Goal: Find specific page/section: Find specific page/section

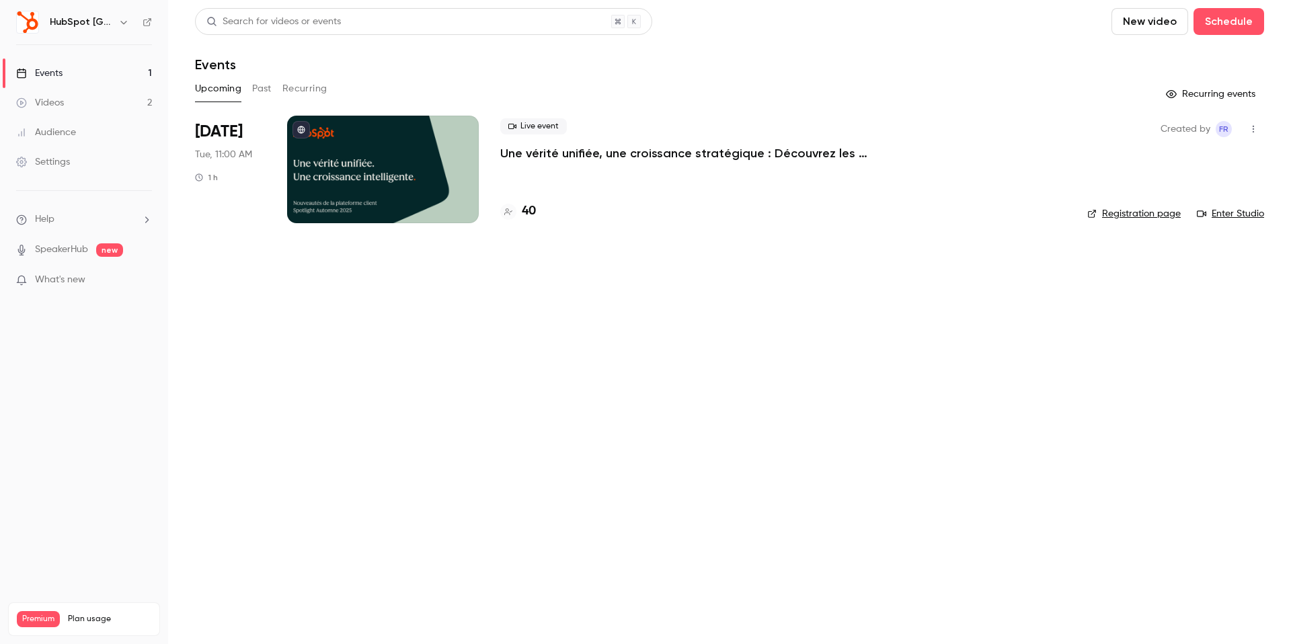
click at [348, 173] on div at bounding box center [383, 170] width 192 height 108
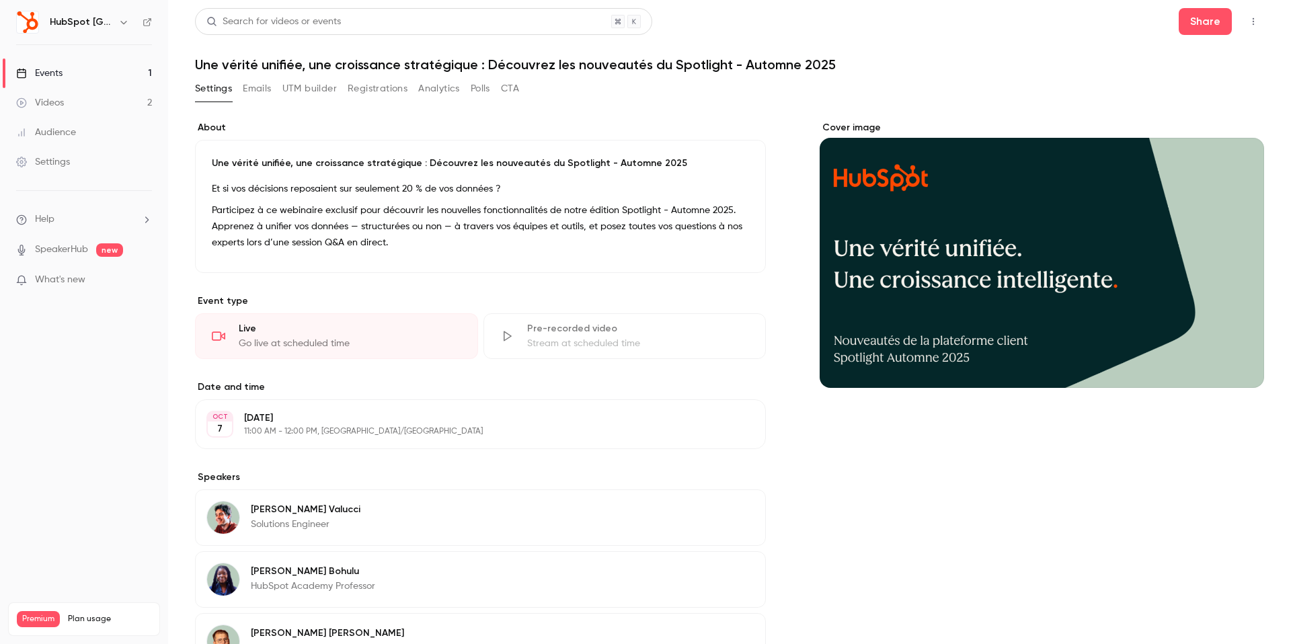
click at [379, 87] on button "Registrations" at bounding box center [378, 89] width 60 height 22
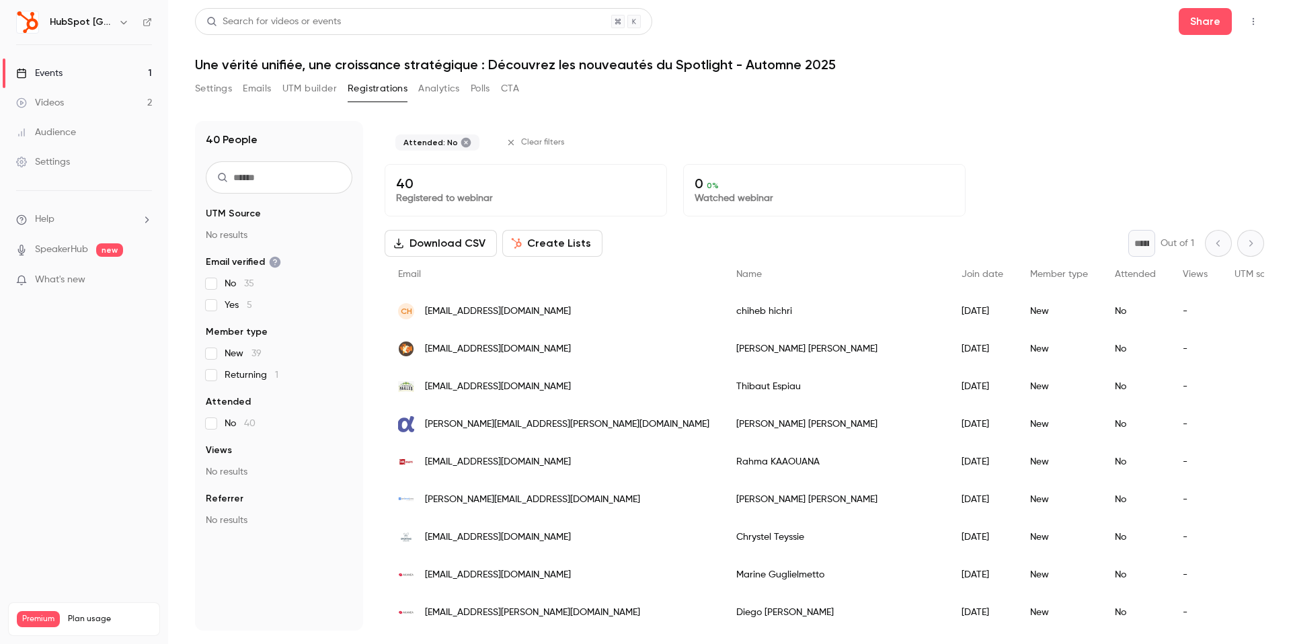
click at [217, 430] on label "No 40" at bounding box center [279, 423] width 147 height 13
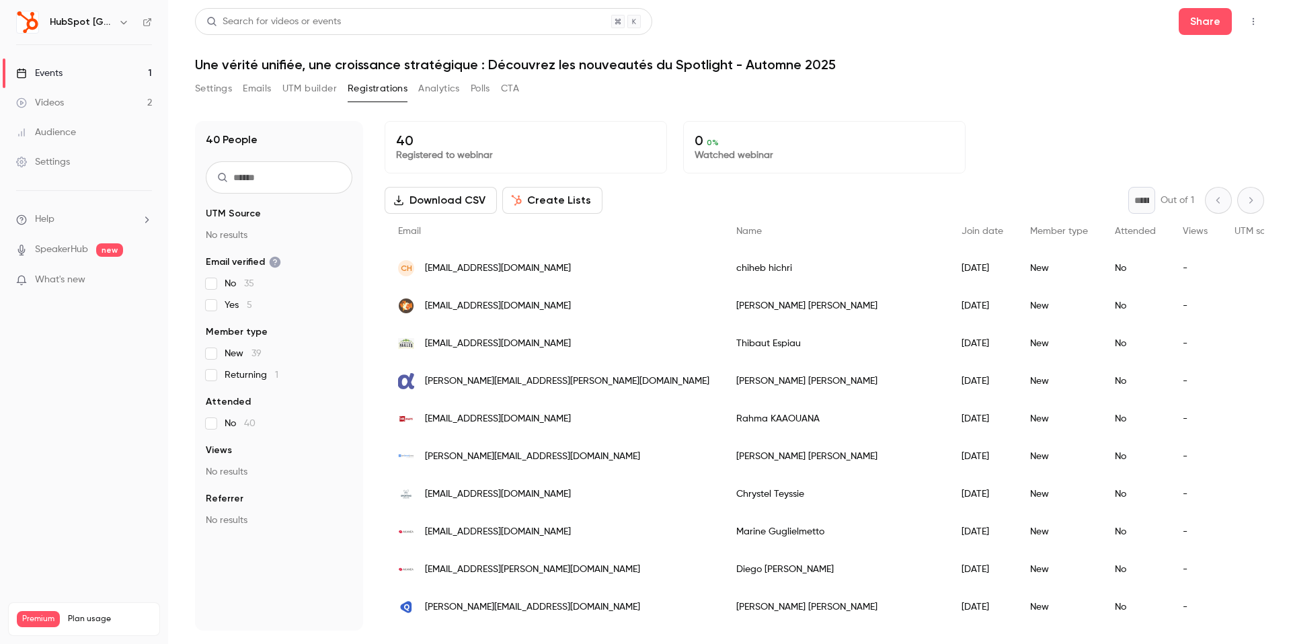
click at [487, 87] on button "Polls" at bounding box center [480, 89] width 19 height 22
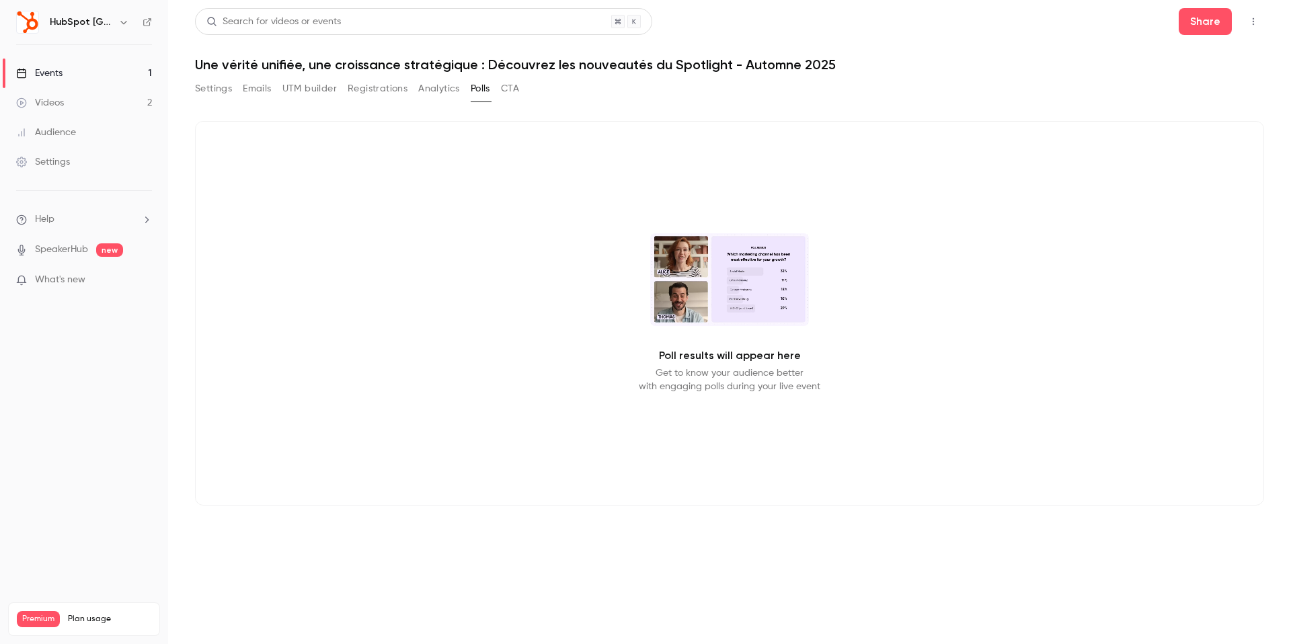
click at [61, 103] on div "Videos" at bounding box center [40, 102] width 48 height 13
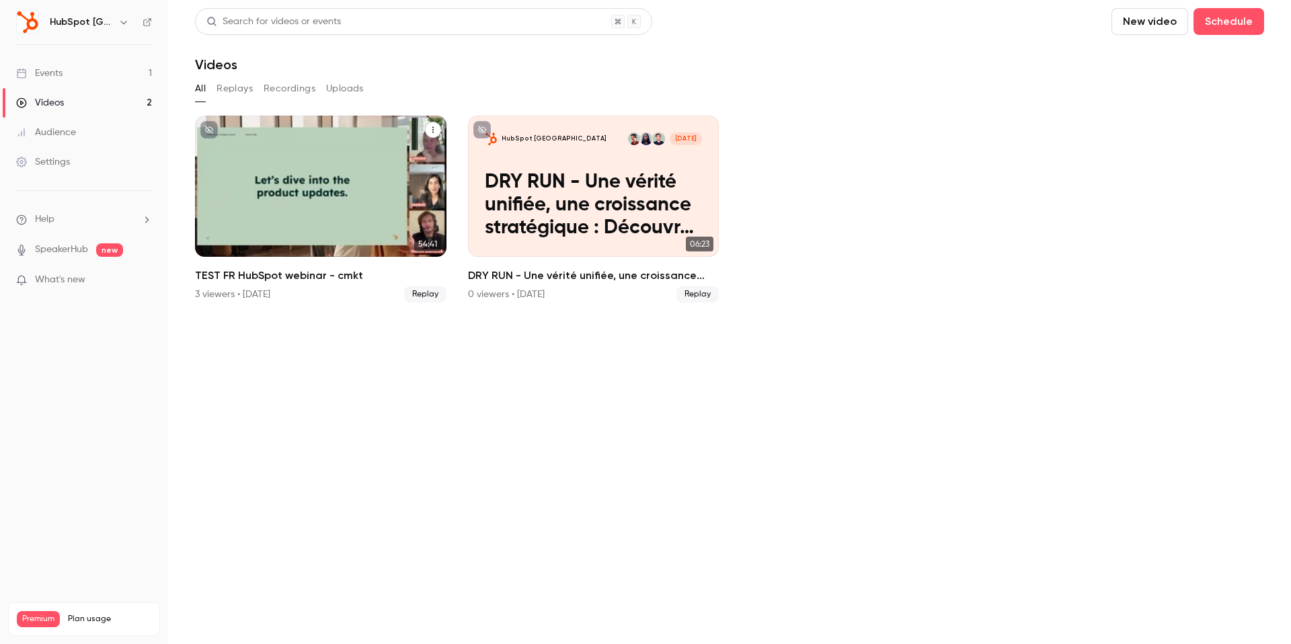
click at [321, 196] on div "TEST FR HubSpot webinar - cmkt" at bounding box center [320, 186] width 251 height 141
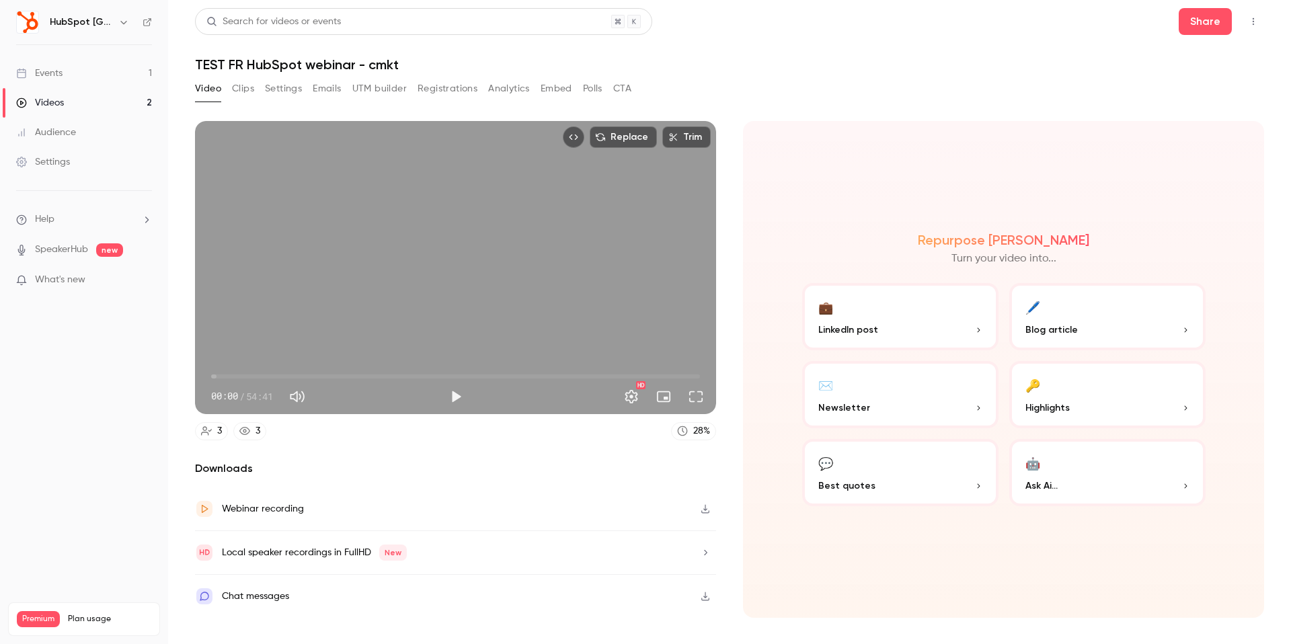
click at [592, 89] on button "Polls" at bounding box center [592, 89] width 19 height 22
